Goal: Task Accomplishment & Management: Use online tool/utility

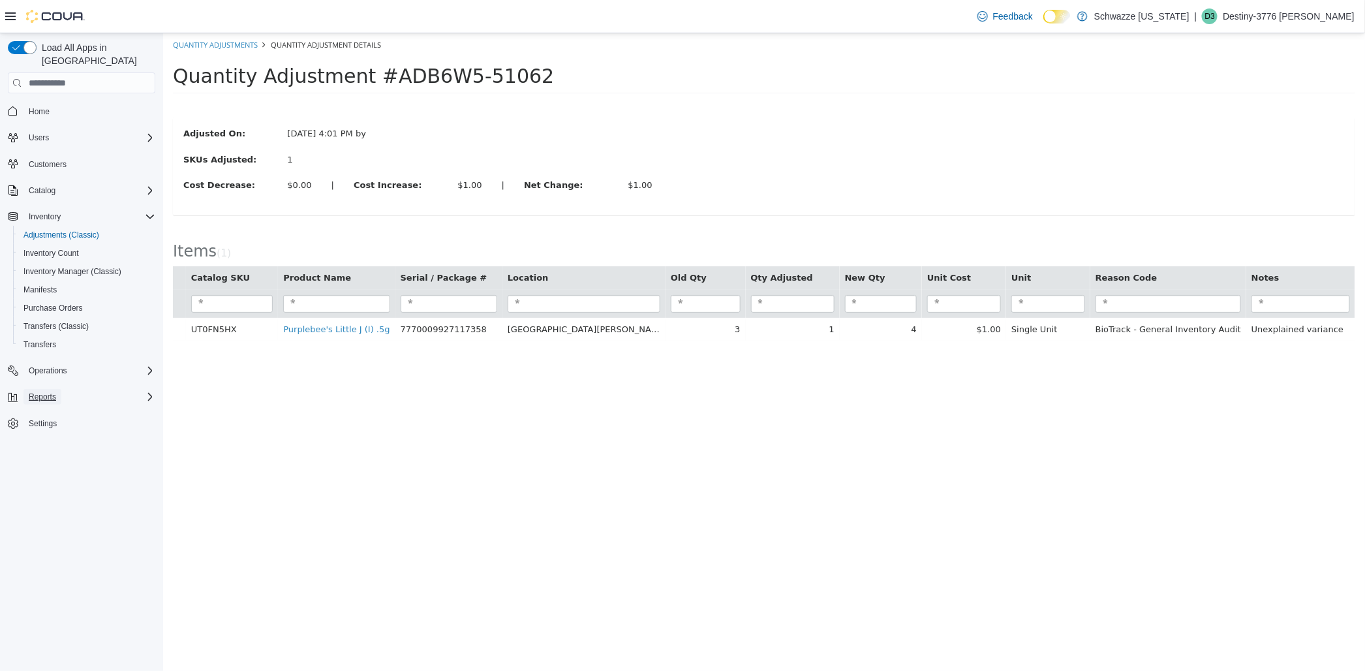
click at [46, 389] on span "Reports" at bounding box center [42, 397] width 27 height 16
click at [44, 483] on span "Reports" at bounding box center [36, 488] width 27 height 10
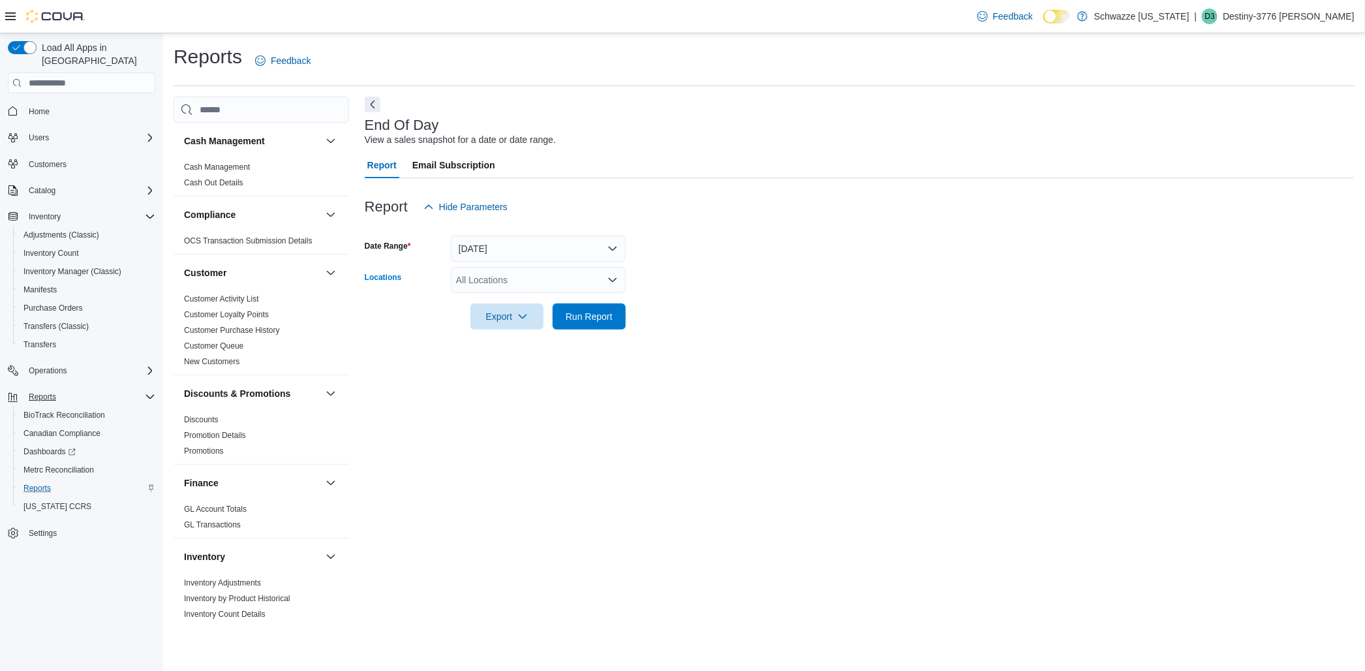
click at [517, 278] on div "All Locations" at bounding box center [538, 280] width 175 height 26
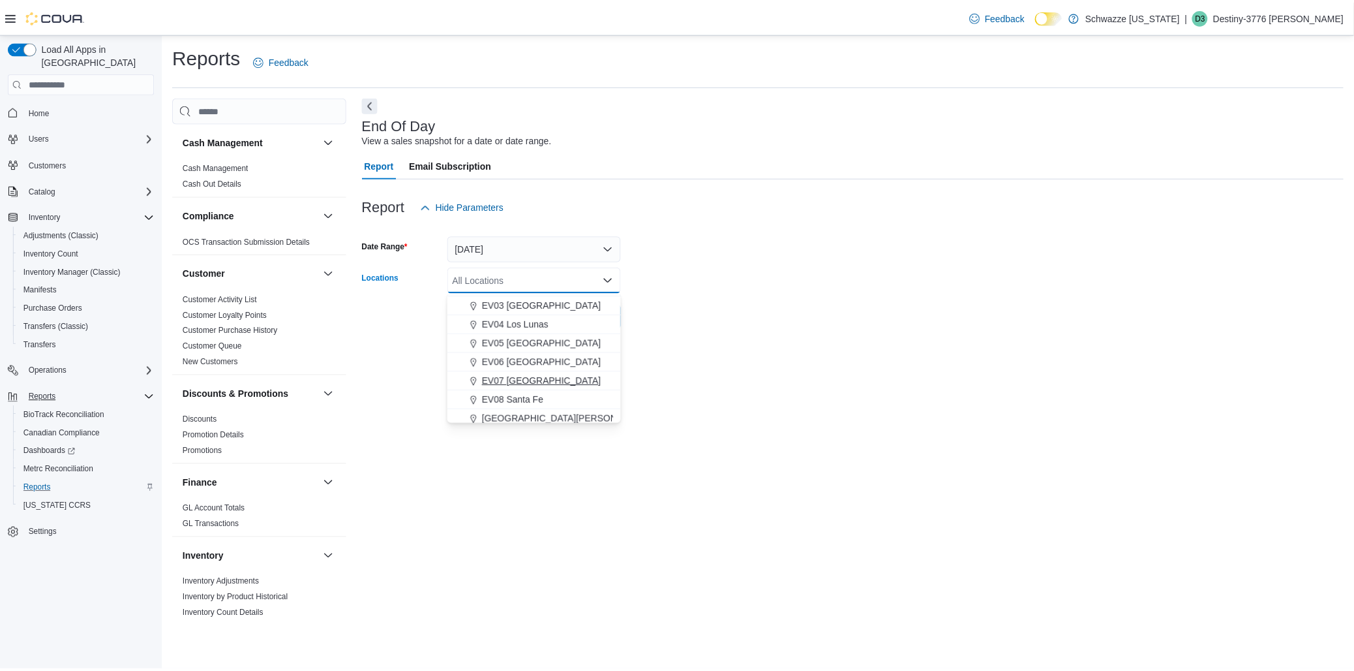
scroll to position [145, 0]
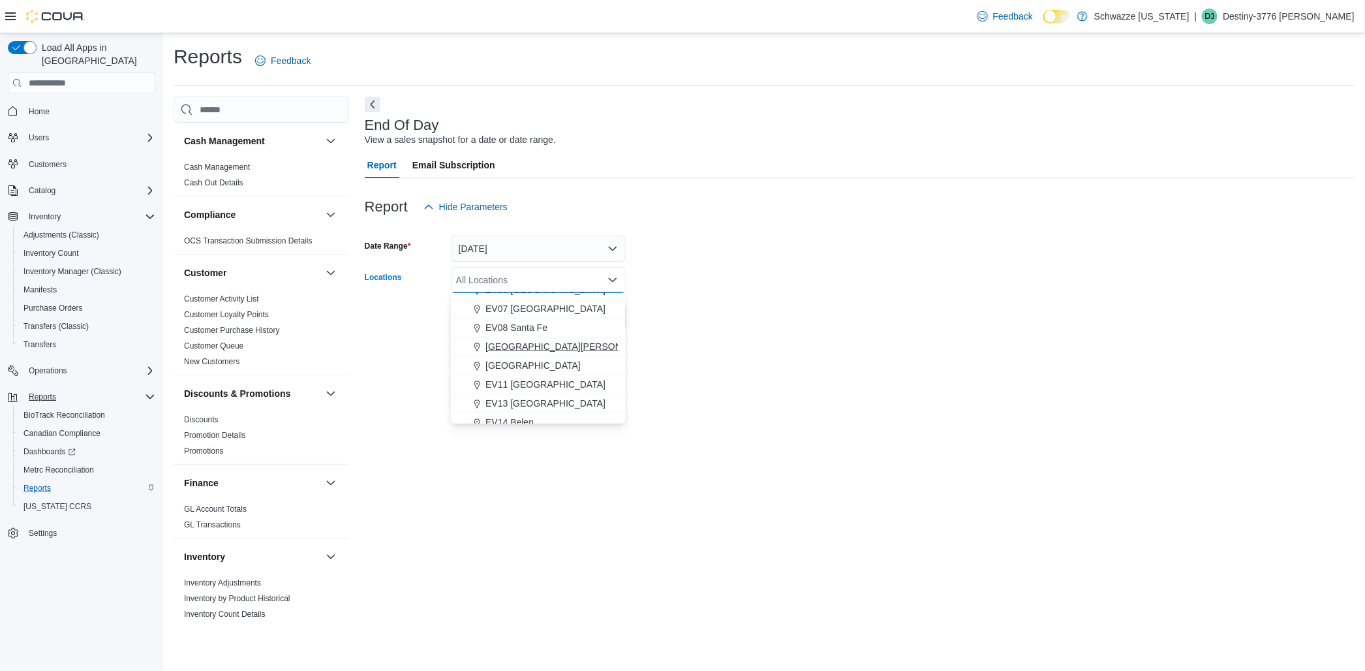
click at [522, 350] on span "[GEOGRAPHIC_DATA][PERSON_NAME]" at bounding box center [570, 346] width 170 height 13
click at [753, 343] on div at bounding box center [860, 337] width 990 height 16
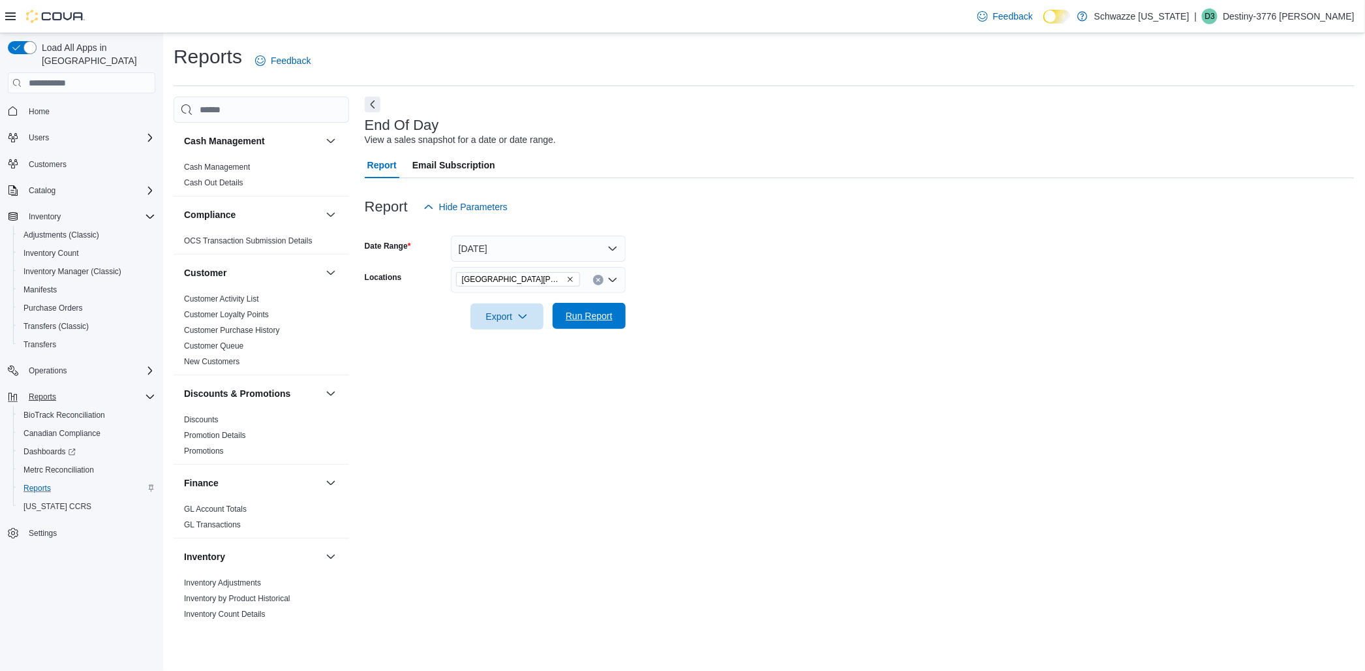
click at [563, 326] on span "Run Report" at bounding box center [588, 316] width 57 height 26
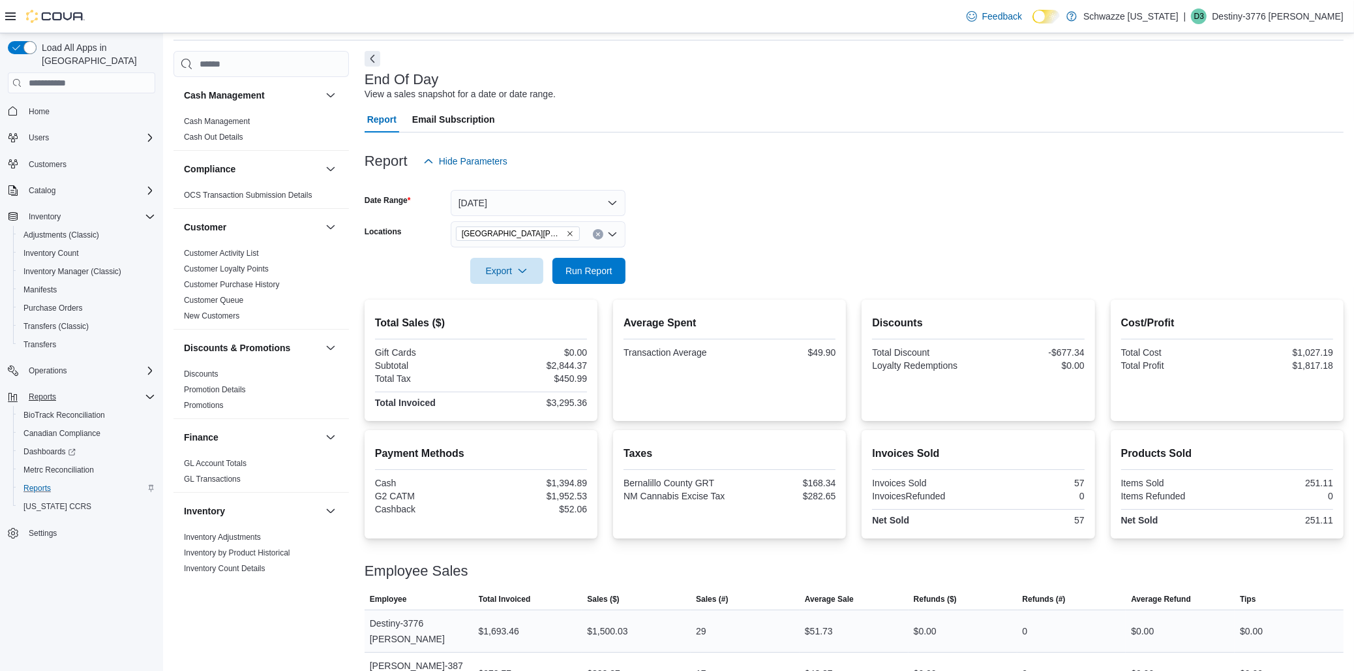
click at [488, 558] on div at bounding box center [854, 555] width 979 height 16
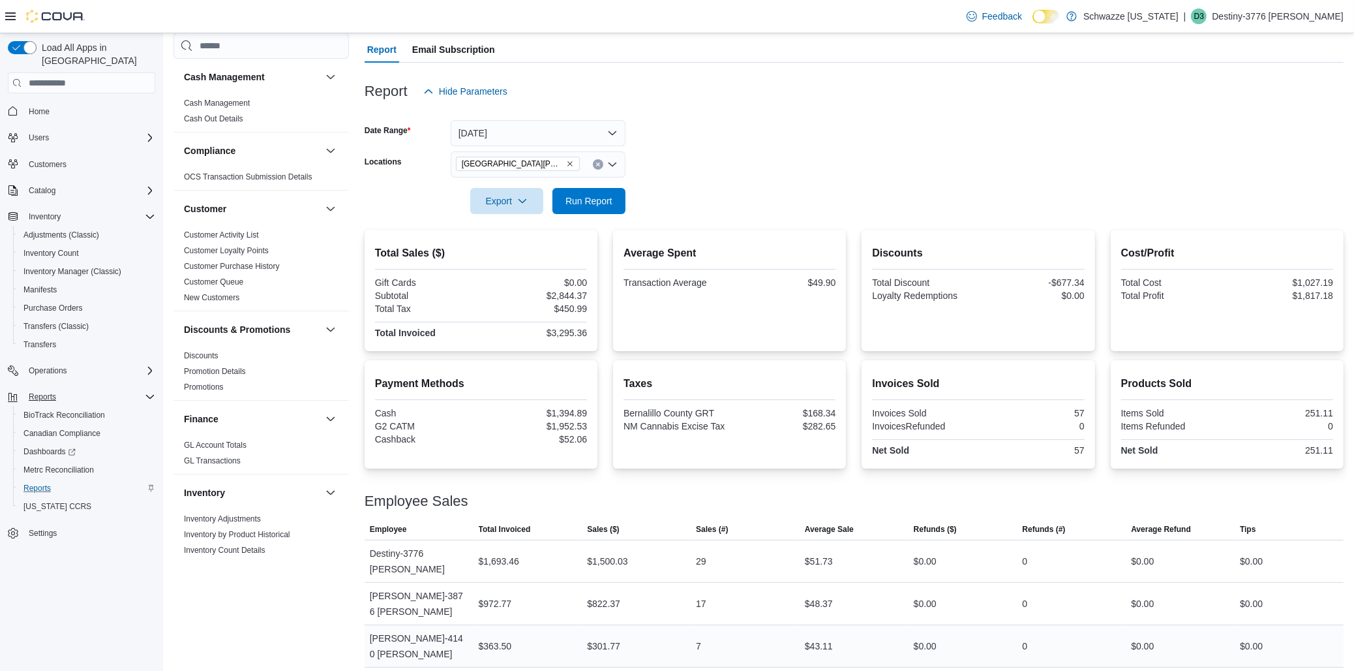
scroll to position [118, 0]
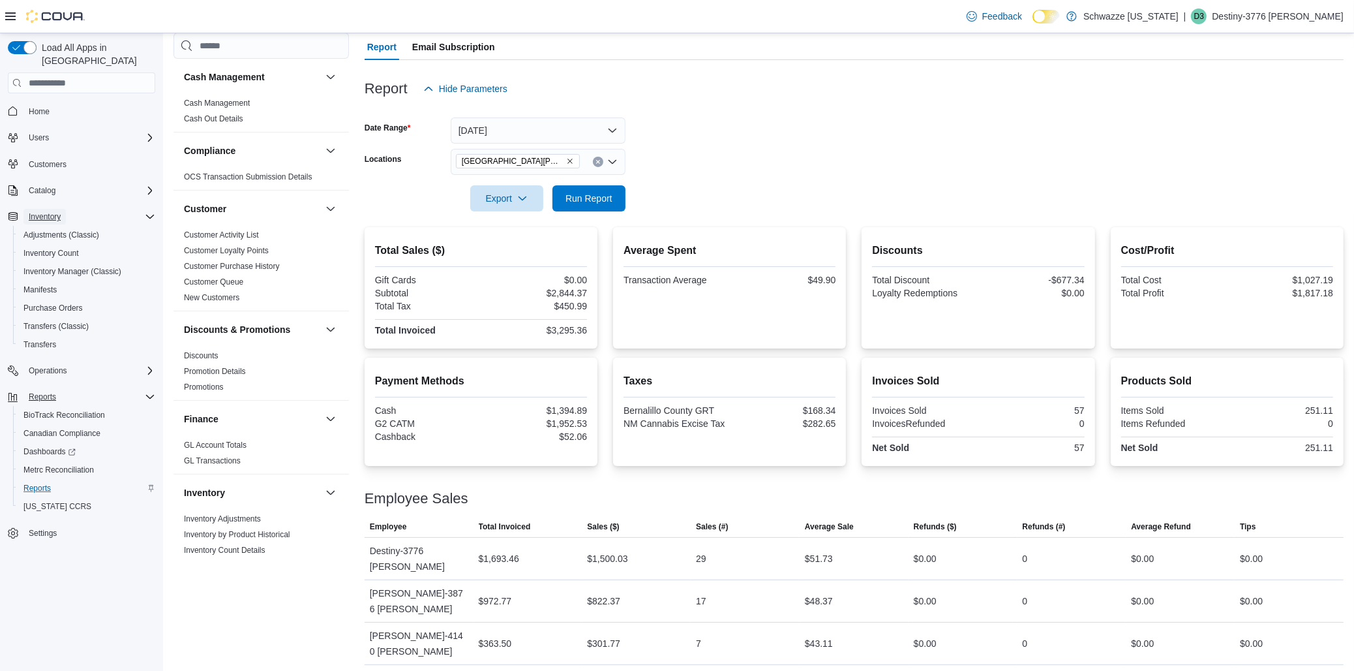
click at [38, 209] on span "Inventory" at bounding box center [45, 217] width 32 height 16
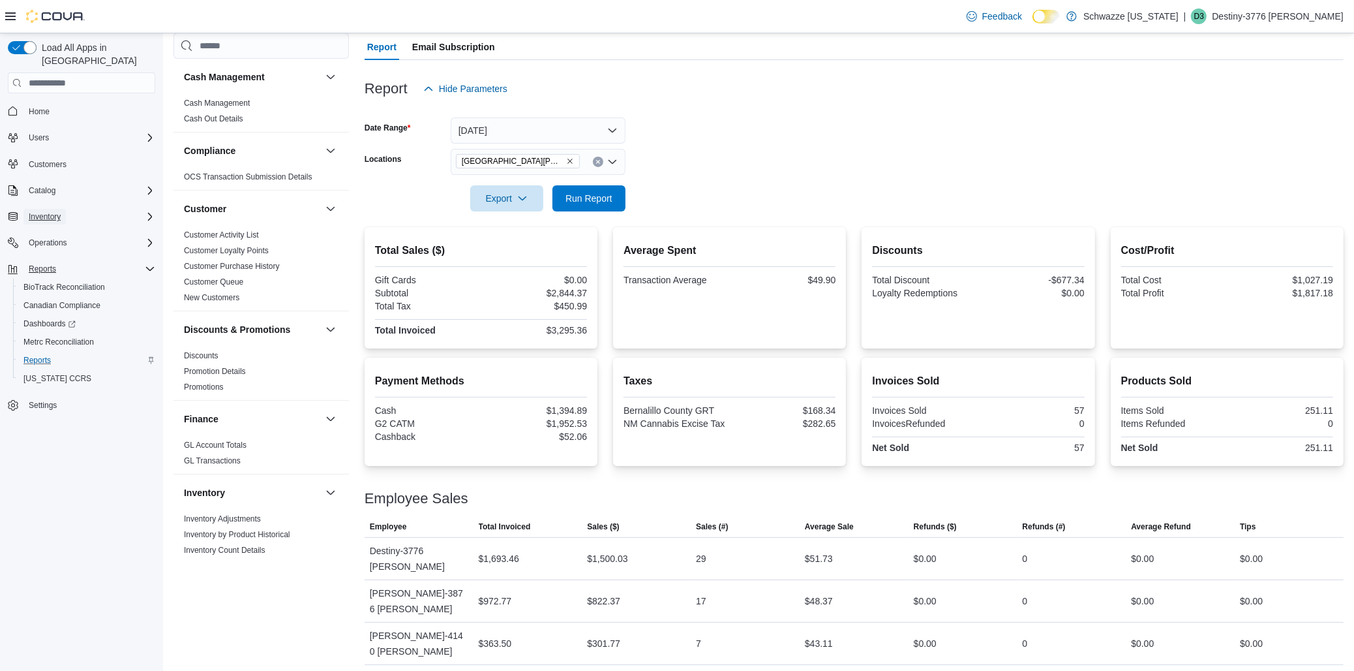
click at [38, 209] on span "Inventory" at bounding box center [45, 217] width 32 height 16
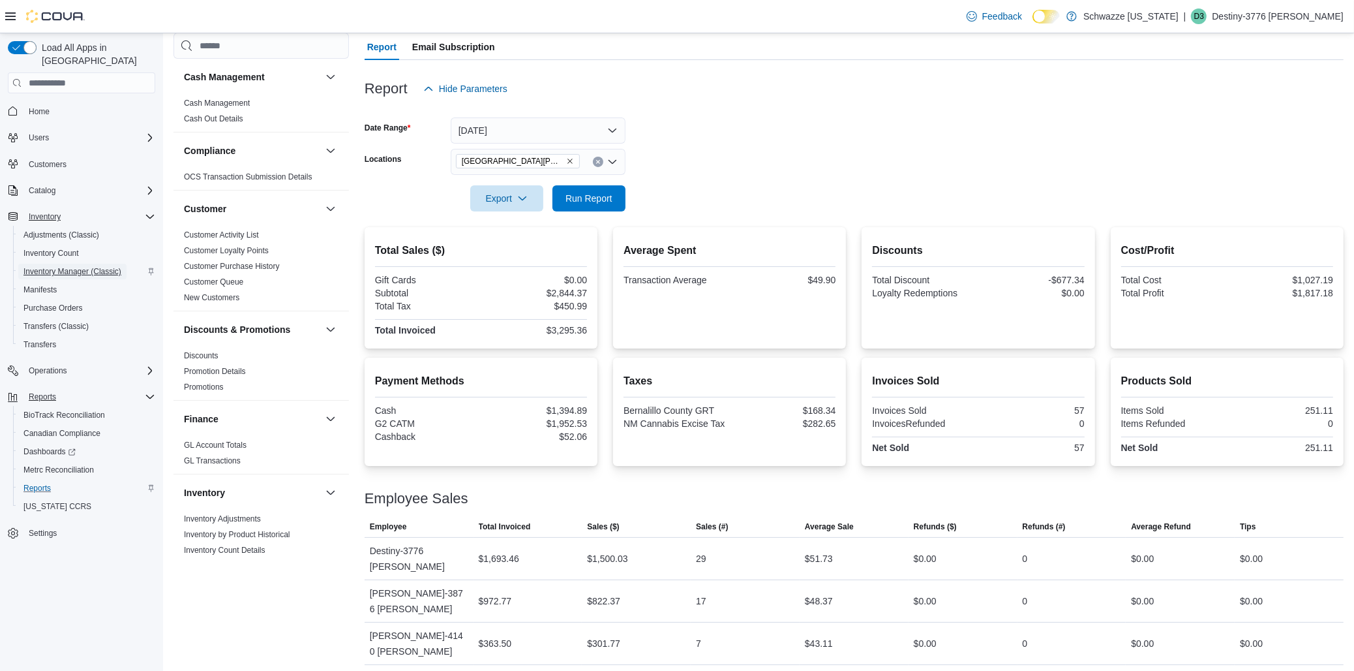
click at [60, 266] on span "Inventory Manager (Classic)" at bounding box center [72, 271] width 98 height 10
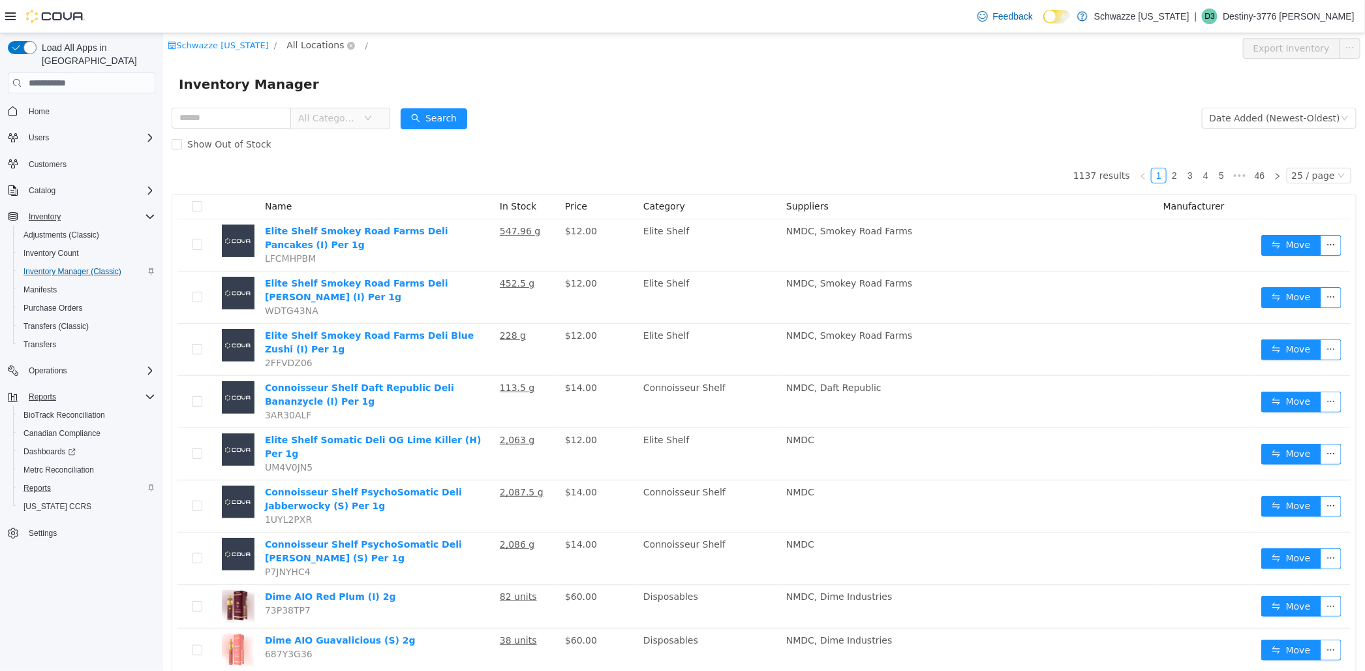
click at [314, 41] on span "All Locations" at bounding box center [314, 45] width 57 height 14
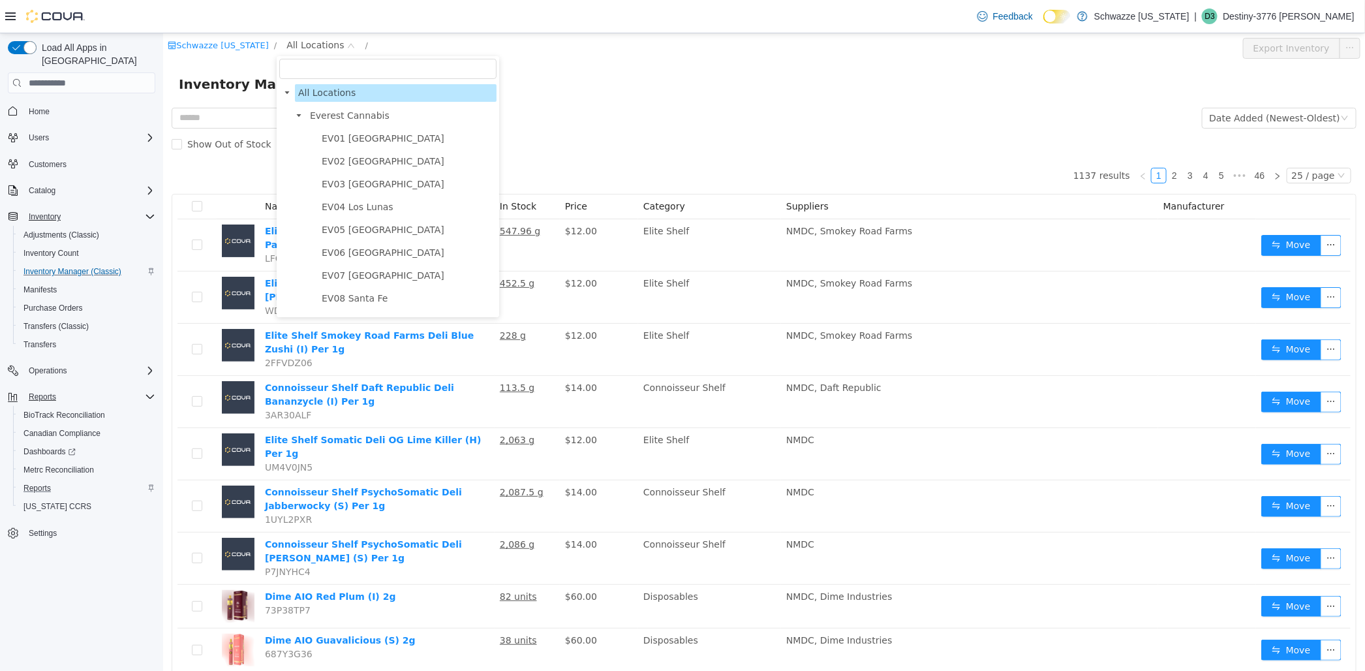
scroll to position [145, 0]
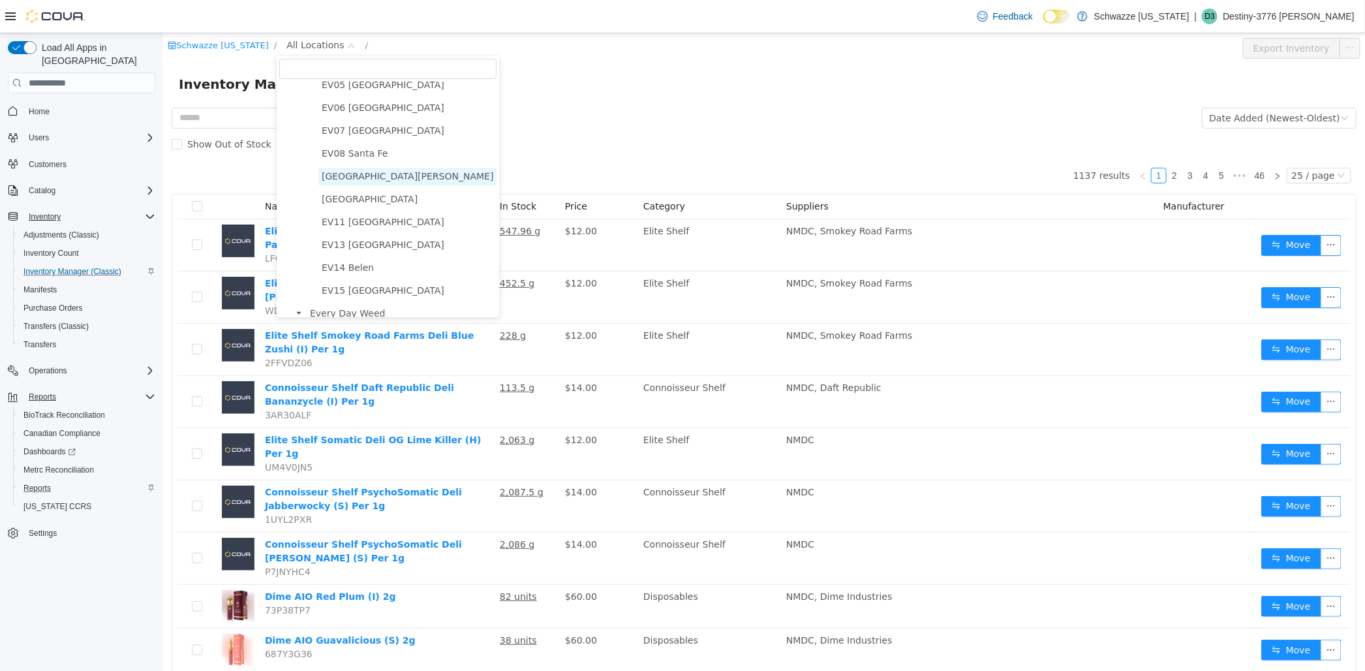
click at [358, 181] on span "[GEOGRAPHIC_DATA][PERSON_NAME]" at bounding box center [407, 176] width 172 height 10
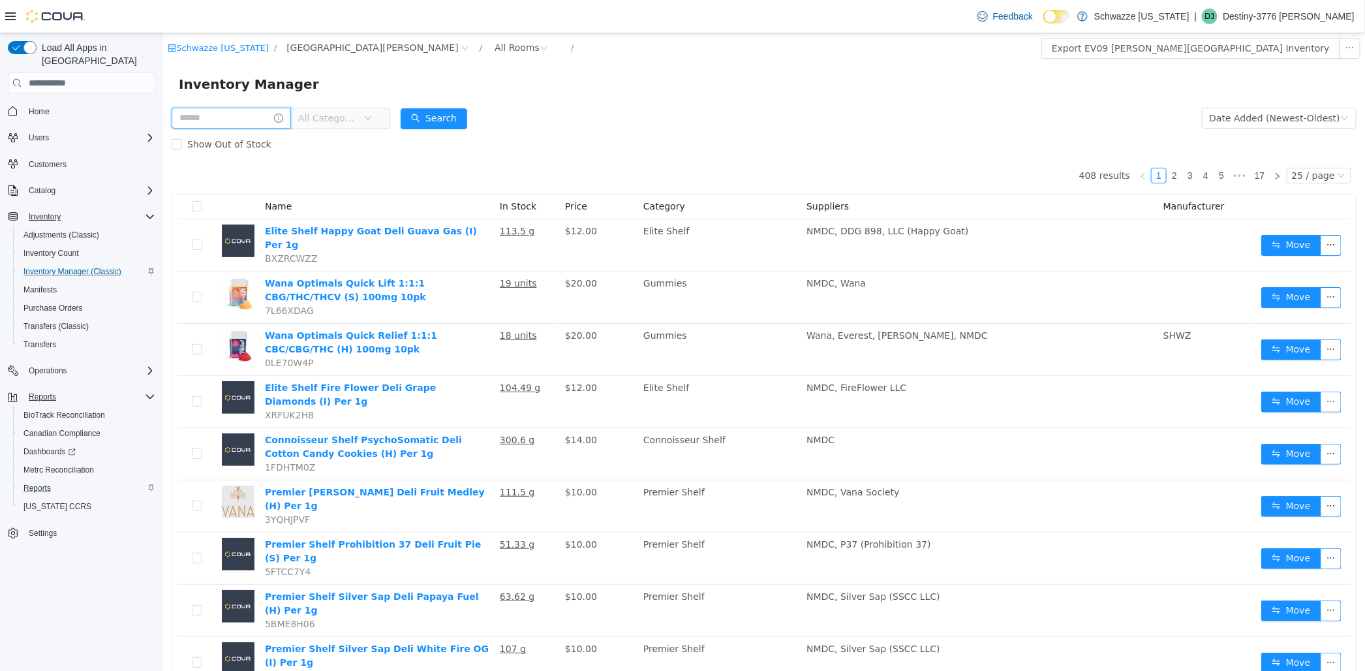
click at [212, 124] on input "text" at bounding box center [230, 118] width 119 height 21
type input "******"
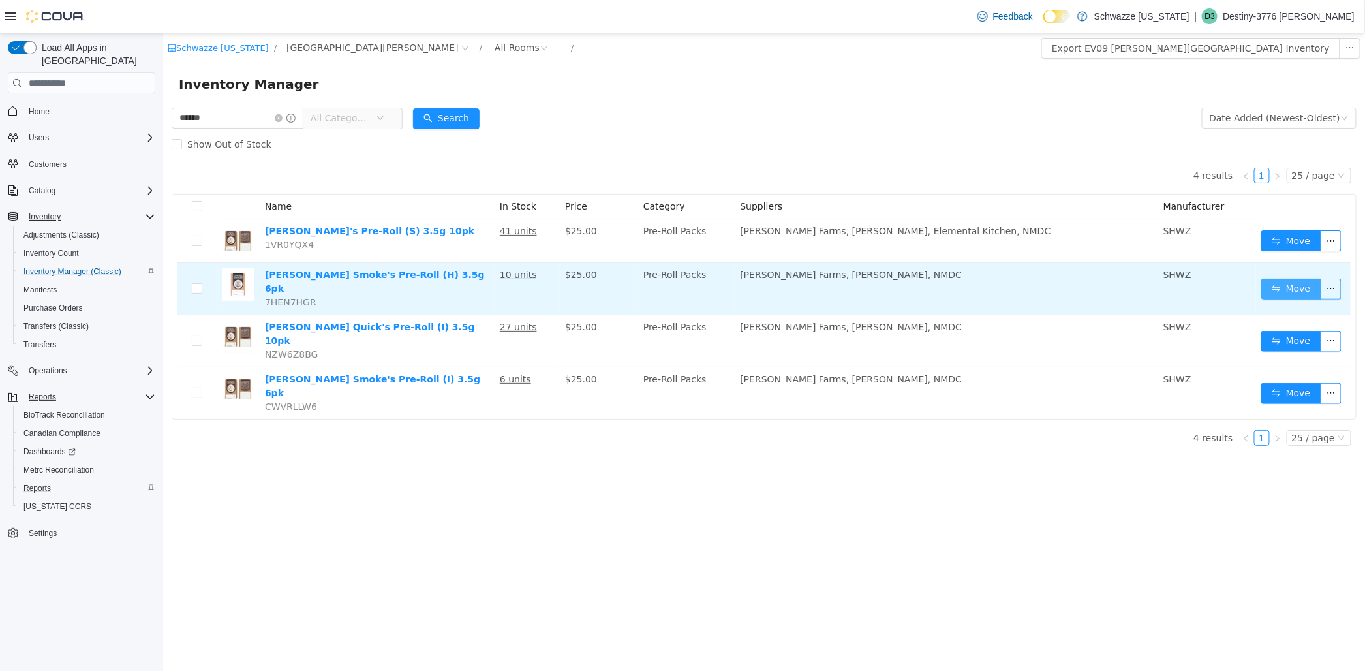
click at [1299, 290] on button "Move" at bounding box center [1290, 289] width 60 height 21
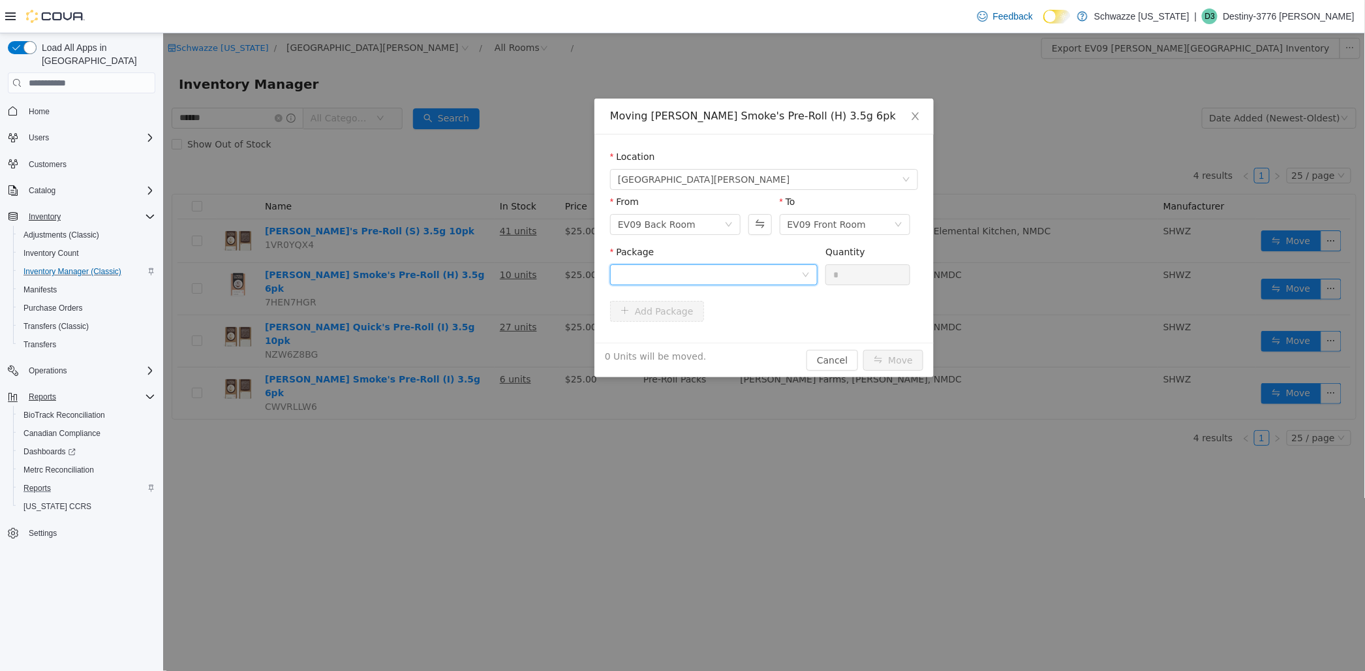
click at [714, 279] on div at bounding box center [708, 275] width 183 height 20
click at [670, 320] on strong "3817489270550499" at bounding box center [668, 321] width 102 height 10
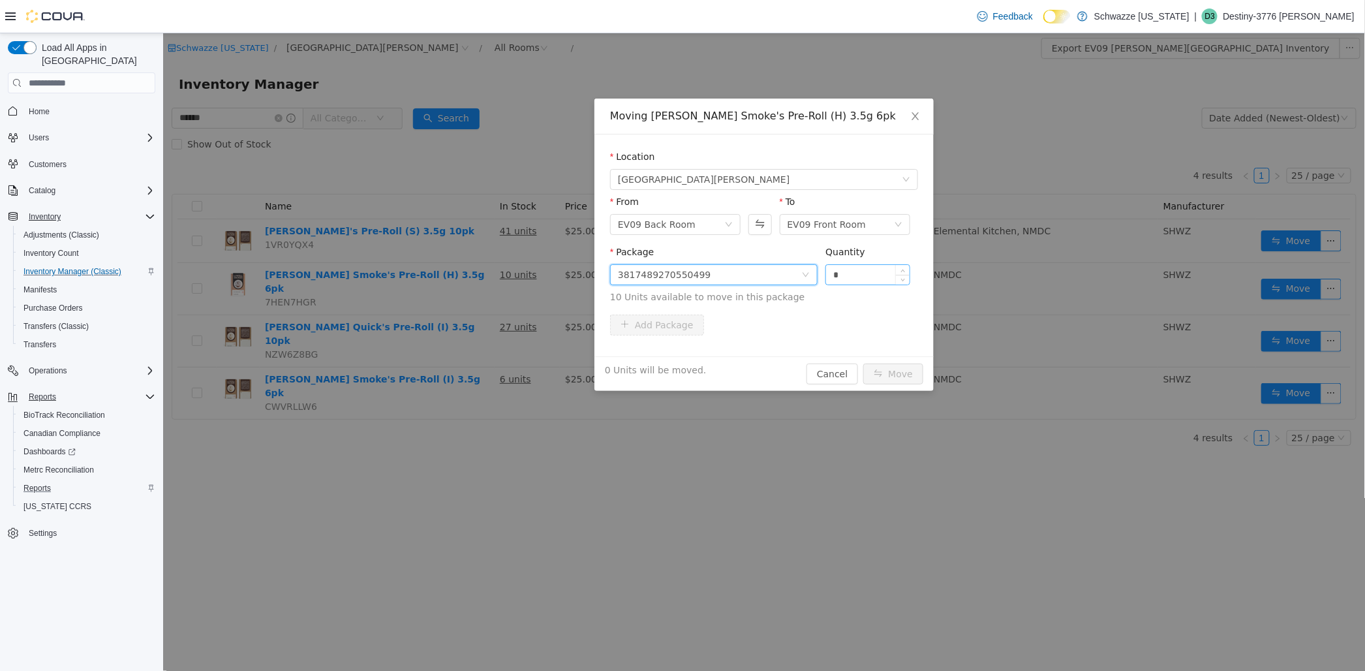
click at [837, 274] on input "*" at bounding box center [866, 275] width 83 height 20
type input "**"
click at [881, 366] on button "Move" at bounding box center [892, 373] width 60 height 21
